Goal: Information Seeking & Learning: Learn about a topic

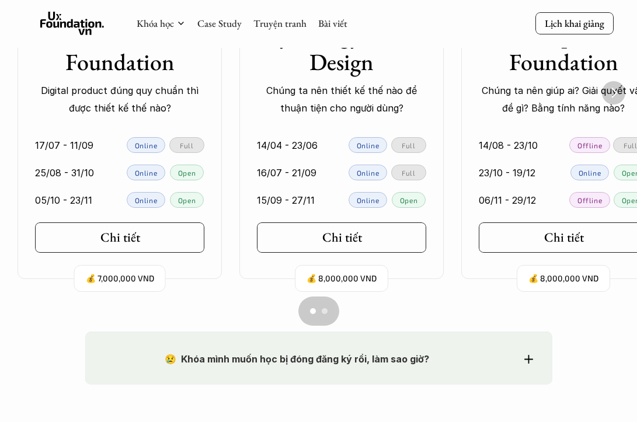
scroll to position [848, 0]
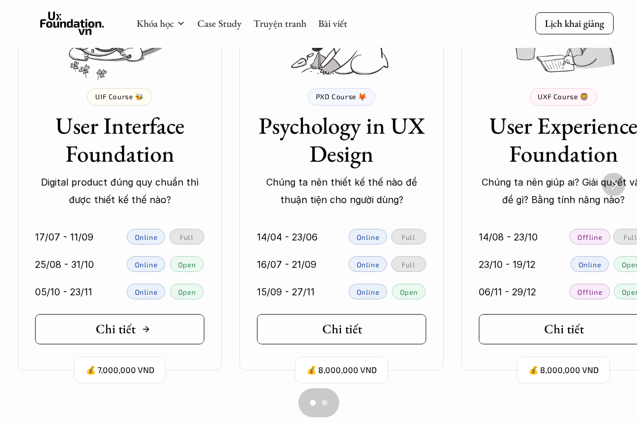
click at [167, 332] on link "Chi tiết" at bounding box center [119, 329] width 169 height 30
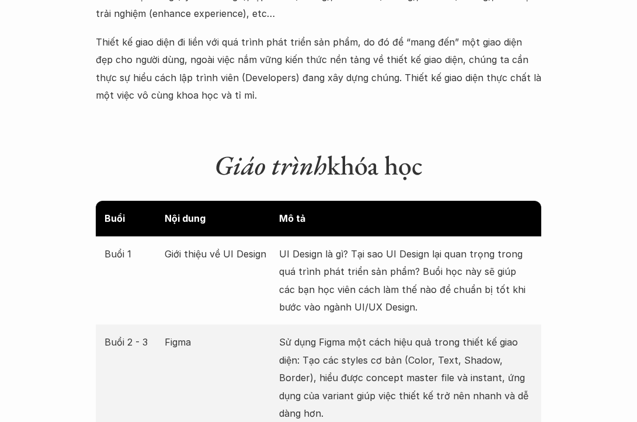
scroll to position [1885, 0]
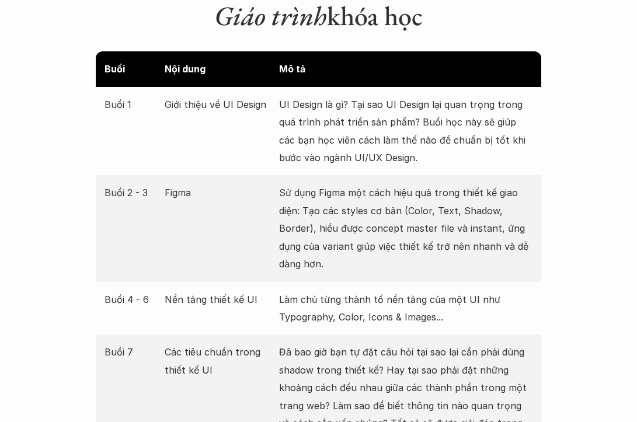
click at [290, 185] on p "Sử dụng Figma một cách hiệu quả trong thiết kế giao diện: Tạo các styles cơ bản…" at bounding box center [405, 228] width 253 height 89
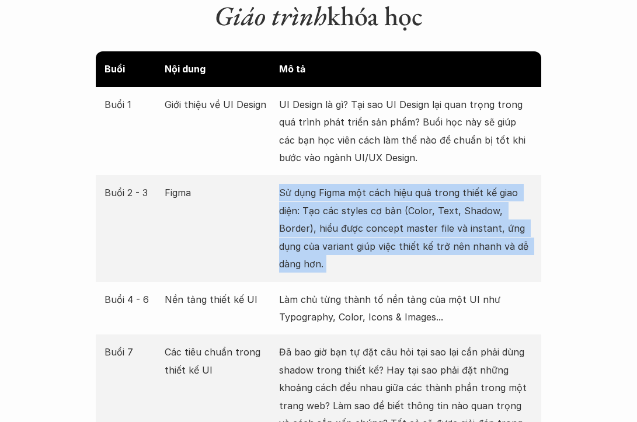
click at [290, 185] on p "Sử dụng Figma một cách hiệu quả trong thiết kế giao diện: Tạo các styles cơ bản…" at bounding box center [405, 228] width 253 height 89
click at [316, 201] on p "Sử dụng Figma một cách hiệu quả trong thiết kế giao diện: Tạo các styles cơ bản…" at bounding box center [405, 228] width 253 height 89
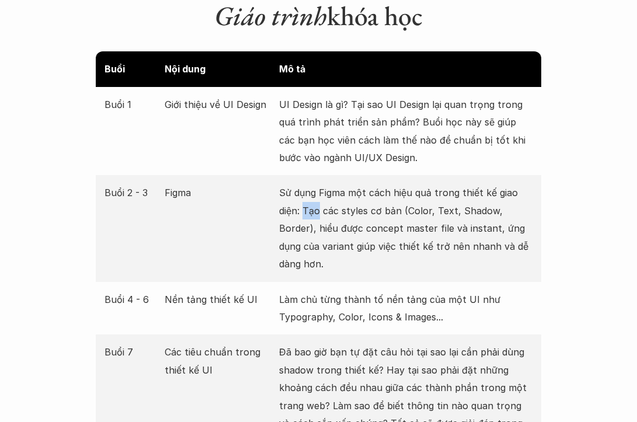
click at [316, 201] on p "Sử dụng Figma một cách hiệu quả trong thiết kế giao diện: Tạo các styles cơ bản…" at bounding box center [405, 228] width 253 height 89
click at [318, 299] on div "Tạo EN" at bounding box center [434, 309] width 233 height 21
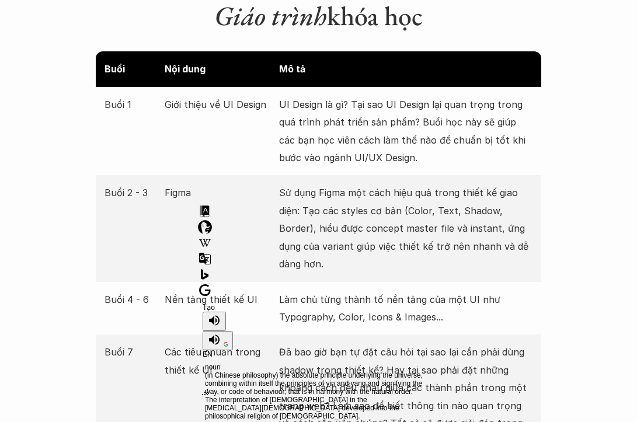
click at [330, 304] on div "Tạo EN" at bounding box center [315, 331] width 224 height 55
click at [330, 299] on div "Tạo EN" at bounding box center [314, 329] width 233 height 60
click at [332, 201] on div "Tạo EN noun (in Chinese philosophy) the absolute principle underlying the unive…" at bounding box center [314, 299] width 239 height 197
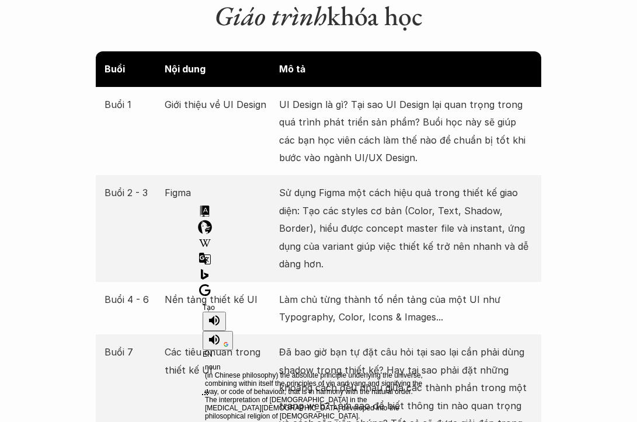
click at [333, 195] on p "Sử dụng Figma một cách hiệu quả trong thiết kế giao diện: Tạo các styles cơ bản…" at bounding box center [405, 228] width 253 height 89
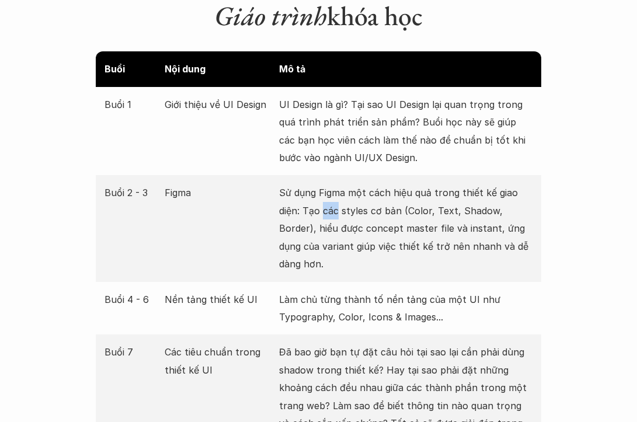
click at [333, 195] on p "Sử dụng Figma một cách hiệu quả trong thiết kế giao diện: Tạo các styles cơ bản…" at bounding box center [405, 228] width 253 height 89
click at [325, 231] on p "Sử dụng Figma một cách hiệu quả trong thiết kế giao diện: Tạo các styles cơ bản…" at bounding box center [405, 228] width 253 height 89
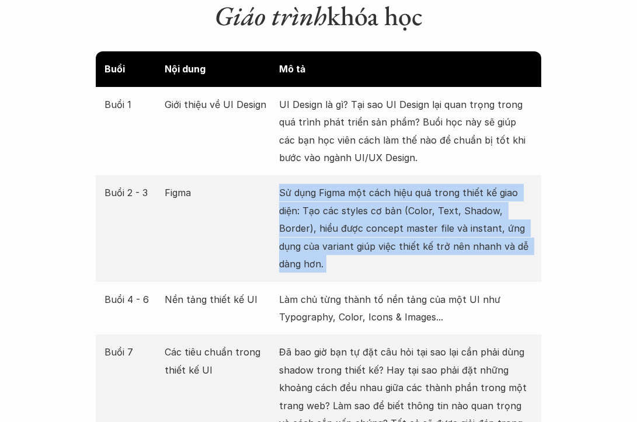
click at [325, 231] on p "Sử dụng Figma một cách hiệu quả trong thiết kế giao diện: Tạo các styles cơ bản…" at bounding box center [405, 228] width 253 height 89
click at [330, 238] on p "Sử dụng Figma một cách hiệu quả trong thiết kế giao diện: Tạo các styles cơ bản…" at bounding box center [405, 228] width 253 height 89
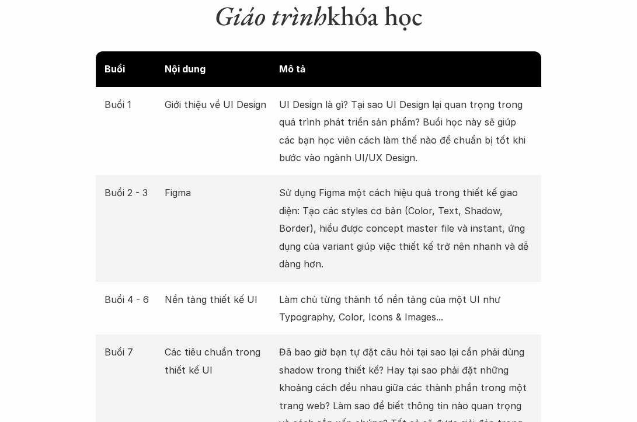
click at [330, 238] on p "Sử dụng Figma một cách hiệu quả trong thiết kế giao diện: Tạo các styles cơ bản…" at bounding box center [405, 228] width 253 height 89
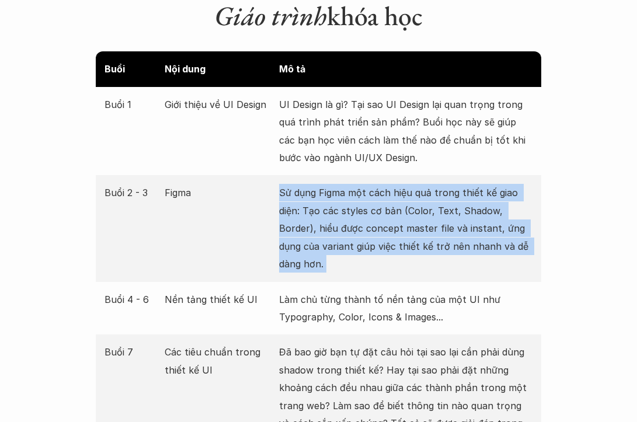
click at [330, 238] on p "Sử dụng Figma một cách hiệu quả trong thiết kế giao diện: Tạo các styles cơ bản…" at bounding box center [405, 228] width 253 height 89
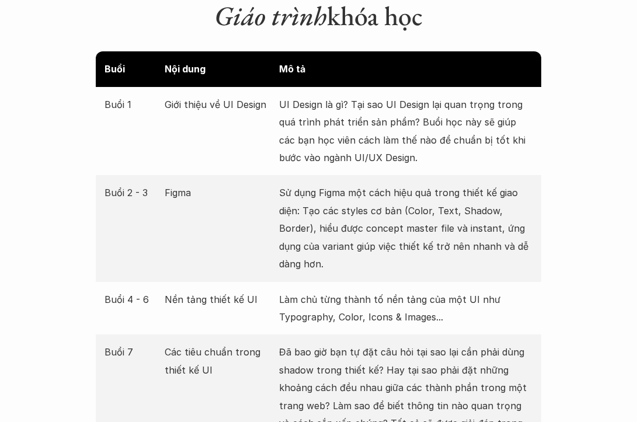
click at [323, 249] on p "Sử dụng Figma một cách hiệu quả trong thiết kế giao diện: Tạo các styles cơ bản…" at bounding box center [405, 228] width 253 height 89
click at [325, 291] on p "Làm chủ từng thành tố nền tảng của một UI như Typography, Color, Icons & Images…" at bounding box center [405, 309] width 253 height 36
click at [0, 0] on div at bounding box center [0, 0] width 0 height 0
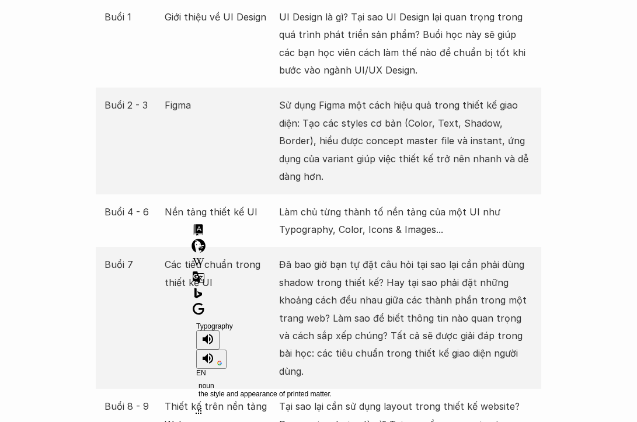
click at [344, 203] on p "Làm chủ từng thành tố nền tảng của một UI như Typography, Color, Icons & Images…" at bounding box center [405, 221] width 253 height 36
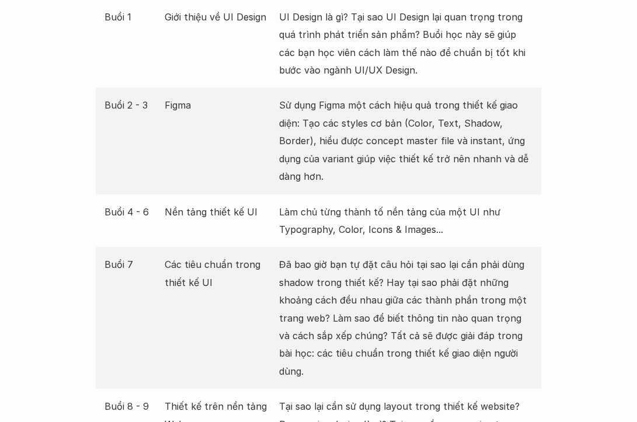
click at [347, 212] on p "Làm chủ từng thành tố nền tảng của một UI như Typography, Color, Icons & Images…" at bounding box center [405, 221] width 253 height 36
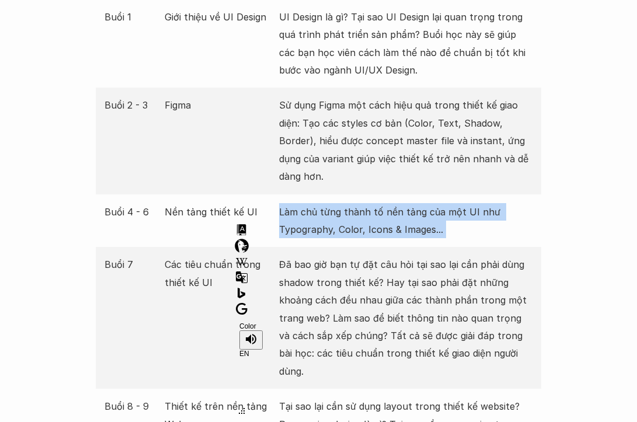
click at [347, 212] on p "Làm chủ từng thành tố nền tảng của một UI như Typography, Color, Icons & Images…" at bounding box center [405, 221] width 253 height 36
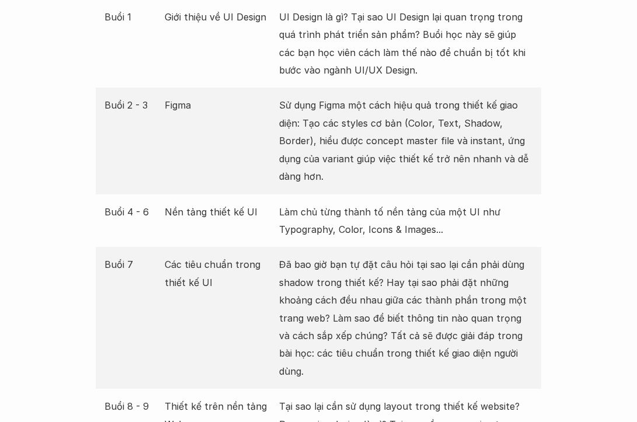
click at [344, 257] on p "Đã bao giờ bạn tự đặt câu hỏi tại sao lại cần phải dùng shadow trong thiết kế? …" at bounding box center [405, 318] width 253 height 124
click at [329, 253] on div "thiết EN" at bounding box center [354, 157] width 239 height 197
click at [329, 253] on div "thiết English" at bounding box center [354, 157] width 239 height 197
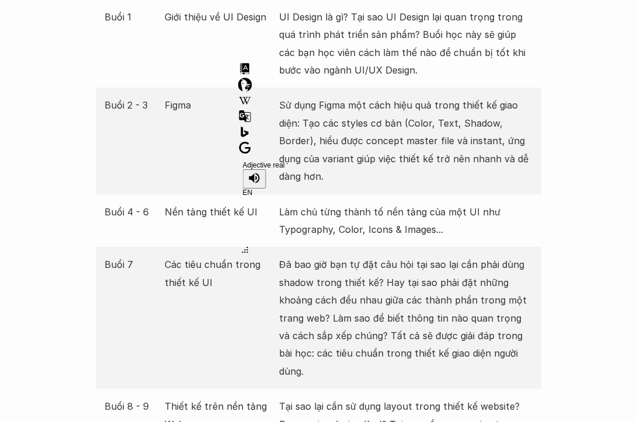
click at [329, 253] on div "Adjective real EN" at bounding box center [354, 157] width 239 height 197
click at [333, 276] on p "Đã bao giờ bạn tự đặt câu hỏi tại sao lại cần phải dùng shadow trong thiết kế? …" at bounding box center [405, 318] width 253 height 124
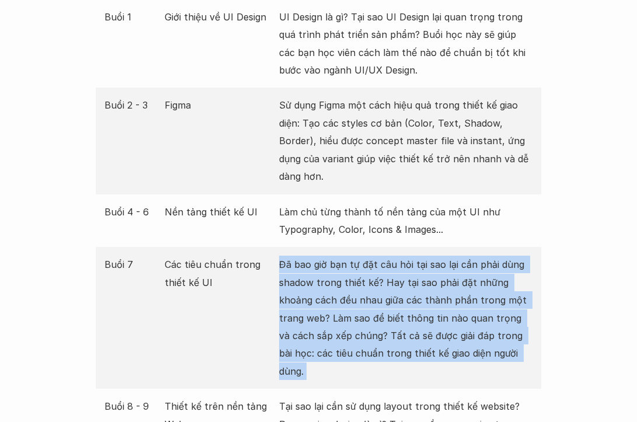
click at [333, 276] on p "Đã bao giờ bạn tự đặt câu hỏi tại sao lại cần phải dùng shadow trong thiết kế? …" at bounding box center [405, 318] width 253 height 124
click at [319, 313] on p "Đã bao giờ bạn tự đặt câu hỏi tại sao lại cần phải dùng shadow trong thiết kế? …" at bounding box center [405, 318] width 253 height 124
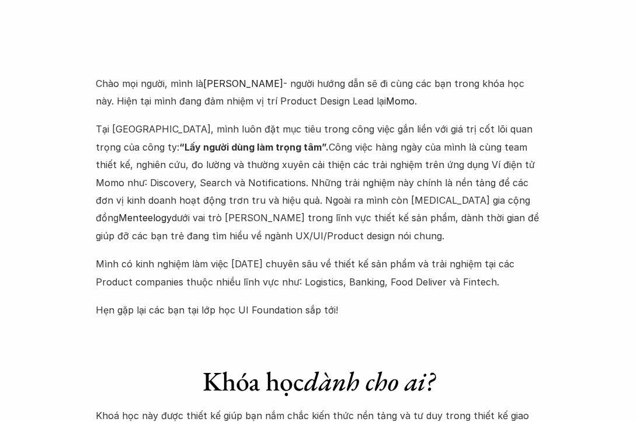
scroll to position [3143, 0]
